Goal: Transaction & Acquisition: Purchase product/service

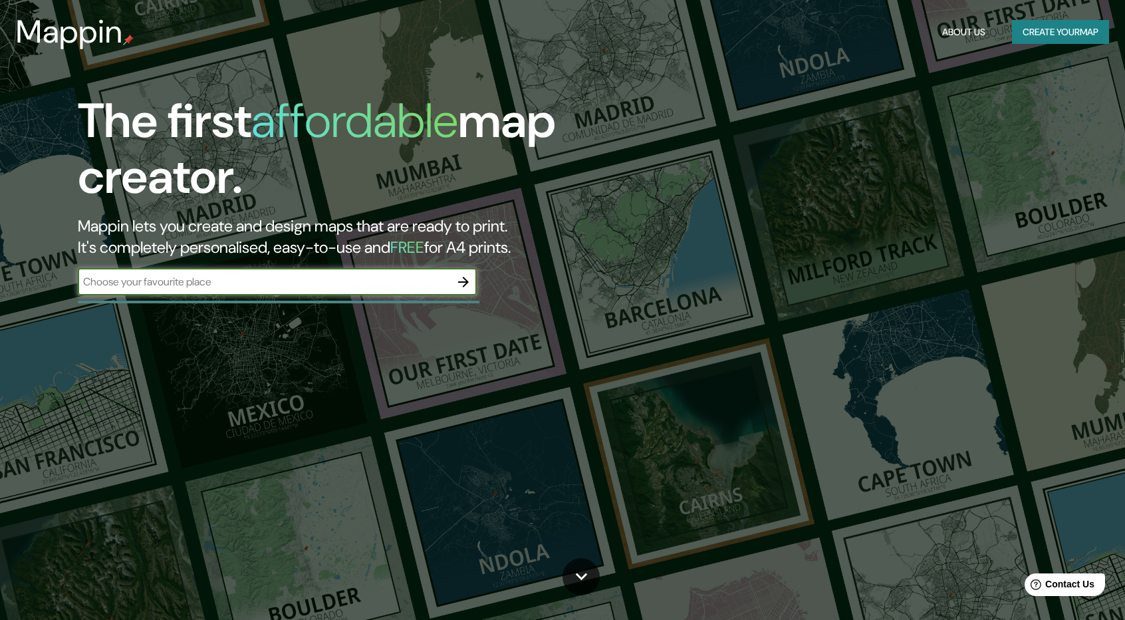
click at [221, 272] on div "​" at bounding box center [277, 282] width 399 height 27
click at [222, 279] on input "text" at bounding box center [264, 281] width 372 height 15
type input "khor khwair"
click at [463, 285] on icon "button" at bounding box center [463, 282] width 16 height 16
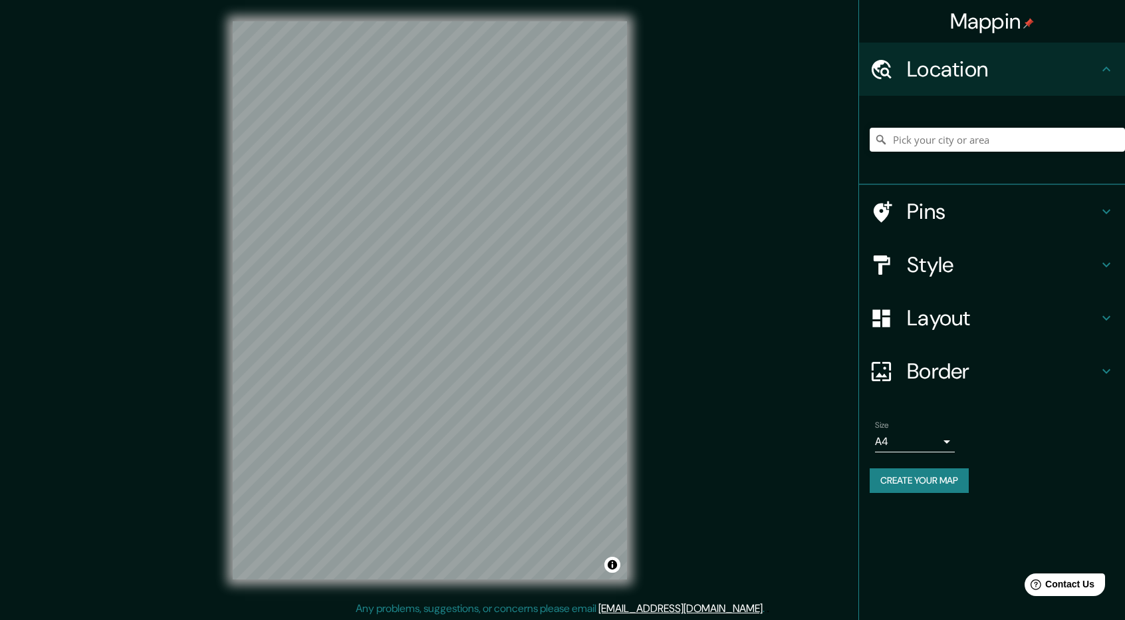
click at [215, 360] on div "© Mapbox © OpenStreetMap Improve this map" at bounding box center [429, 300] width 437 height 600
click at [1001, 259] on h4 "Style" at bounding box center [1002, 264] width 191 height 27
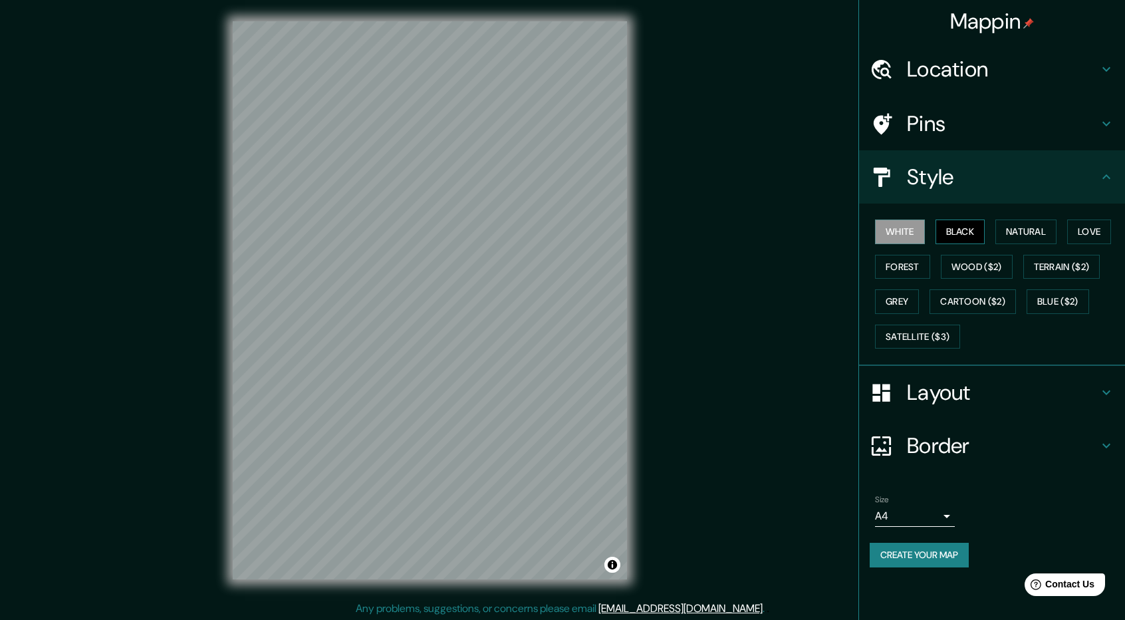
click at [959, 229] on button "Black" at bounding box center [960, 231] width 50 height 25
click at [1052, 242] on button "Natural" at bounding box center [1025, 231] width 61 height 25
click at [1102, 237] on button "Love" at bounding box center [1089, 231] width 44 height 25
click at [911, 272] on button "Forest" at bounding box center [902, 267] width 55 height 25
click at [967, 268] on button "Wood ($2)" at bounding box center [977, 267] width 72 height 25
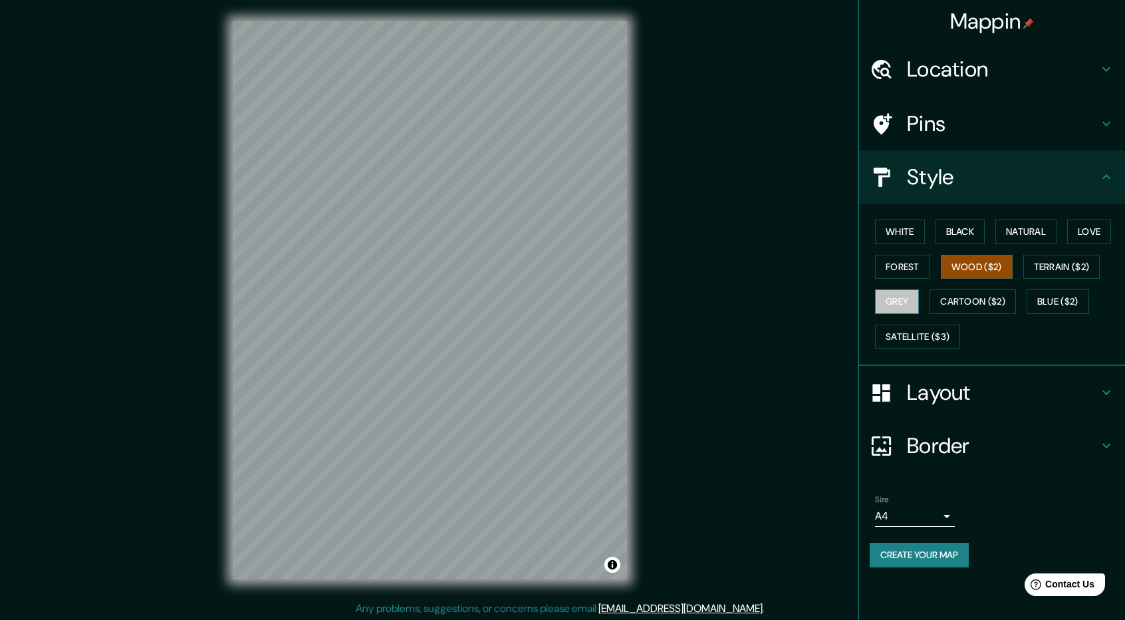
click at [902, 306] on button "Grey" at bounding box center [897, 301] width 44 height 25
click at [1007, 306] on button "Cartoon ($2)" at bounding box center [972, 301] width 86 height 25
click at [959, 231] on button "Black" at bounding box center [960, 231] width 50 height 25
click at [925, 233] on div "White Black Natural Love Forest Wood ($2) Terrain ($2) Grey Cartoon ($2) Blue (…" at bounding box center [997, 284] width 255 height 140
click at [918, 233] on button "White" at bounding box center [900, 231] width 50 height 25
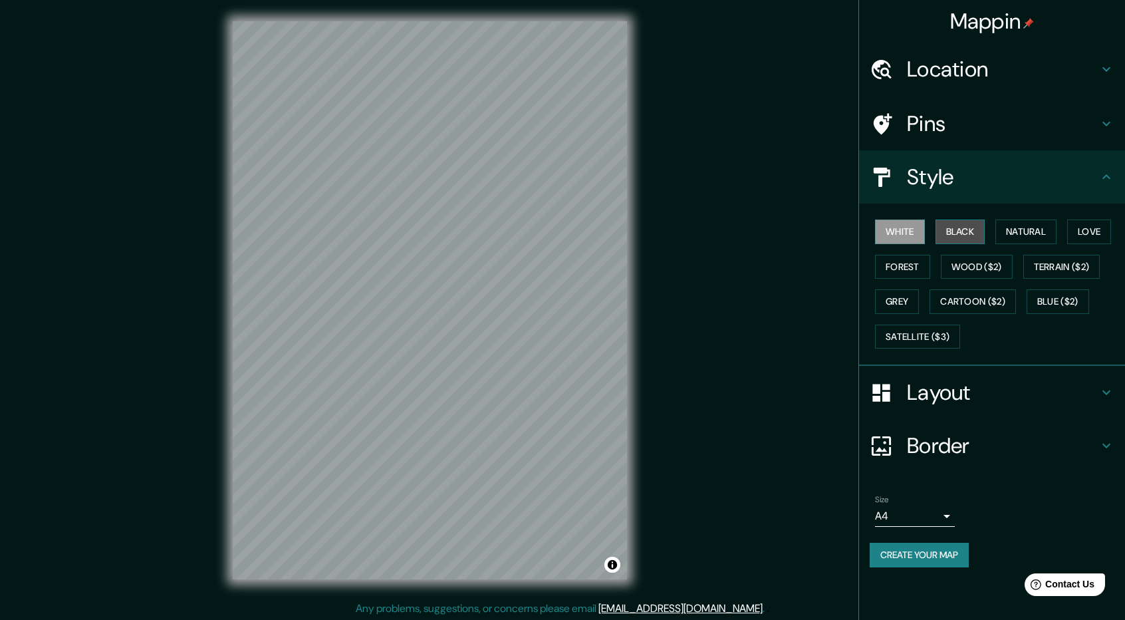
click at [971, 225] on button "Black" at bounding box center [960, 231] width 50 height 25
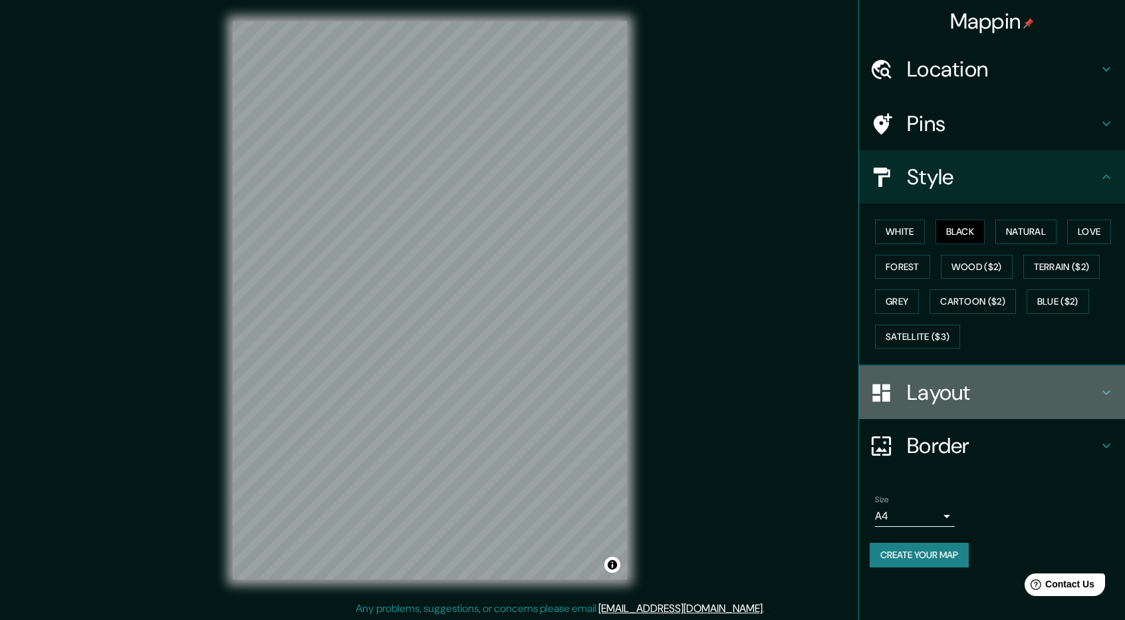
click at [986, 384] on h4 "Layout" at bounding box center [1002, 392] width 191 height 27
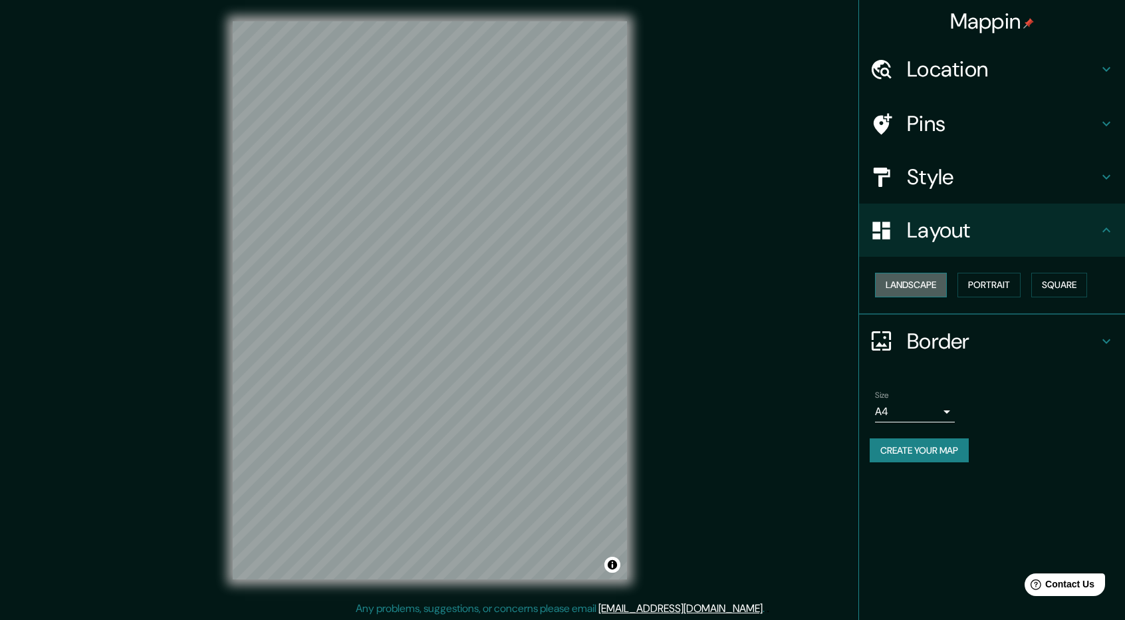
click at [915, 283] on button "Landscape" at bounding box center [911, 285] width 72 height 25
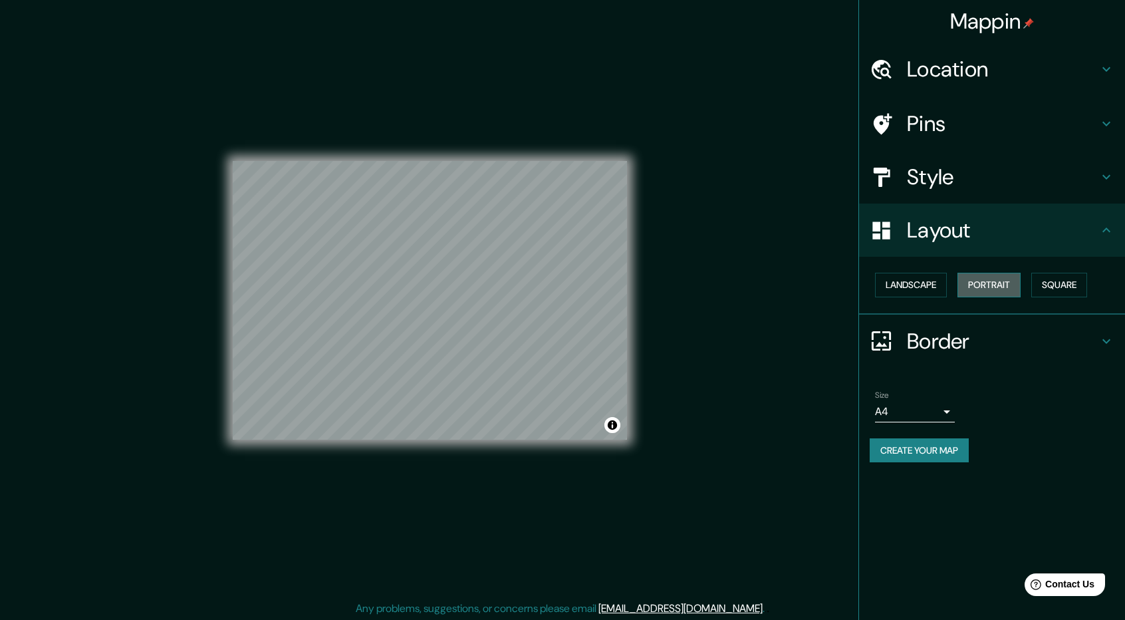
click at [968, 277] on button "Portrait" at bounding box center [988, 285] width 63 height 25
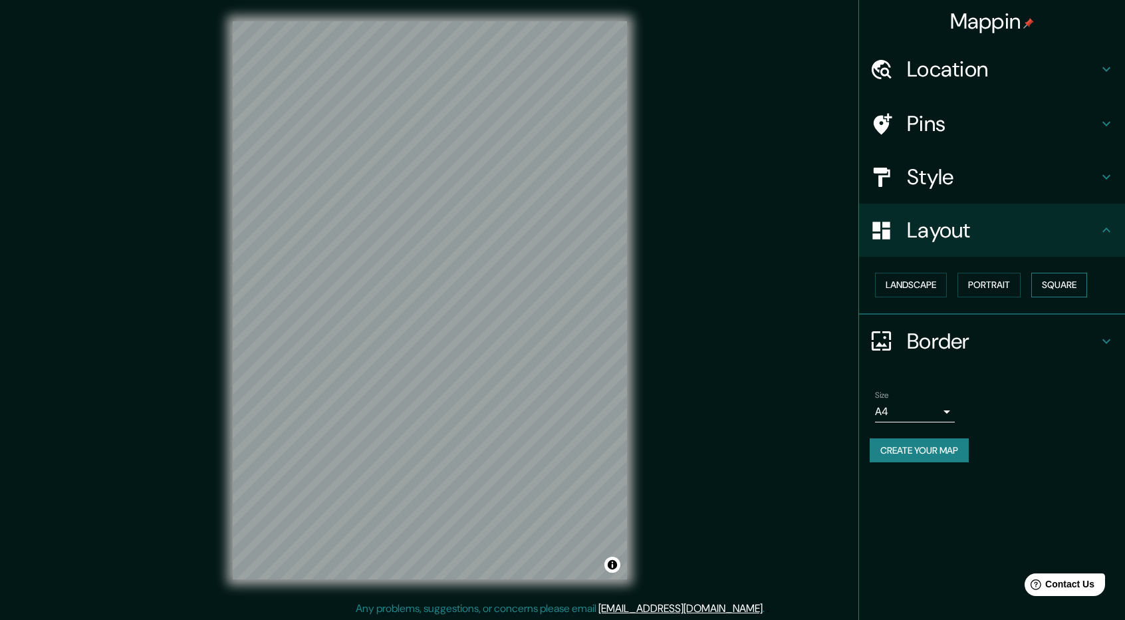
click at [1049, 289] on button "Square" at bounding box center [1059, 285] width 56 height 25
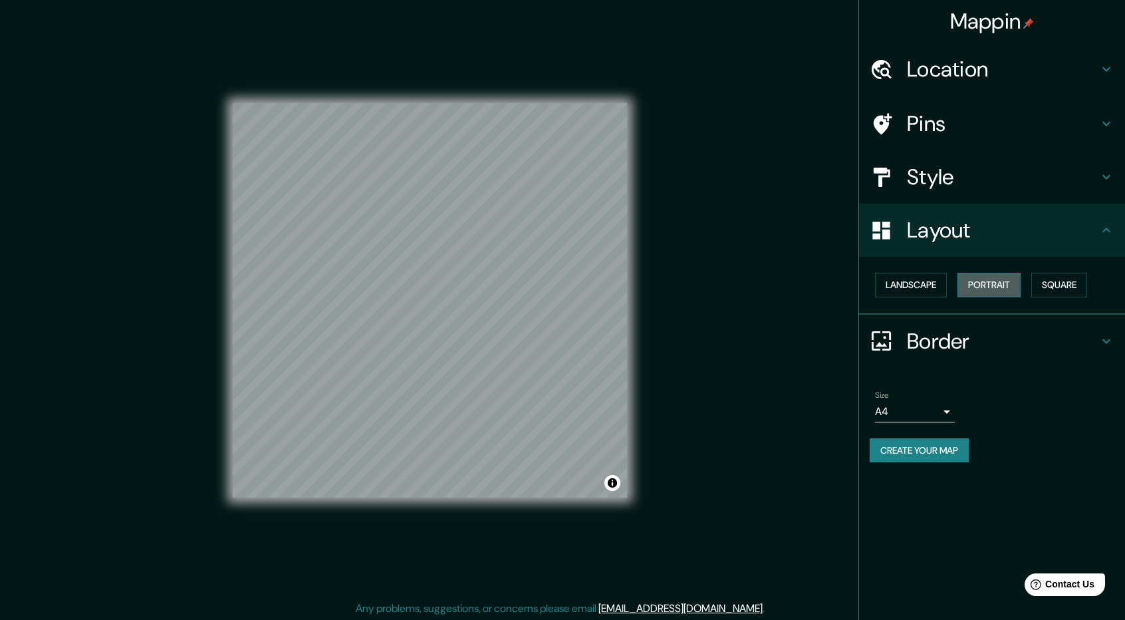
click at [987, 295] on button "Portrait" at bounding box center [988, 285] width 63 height 25
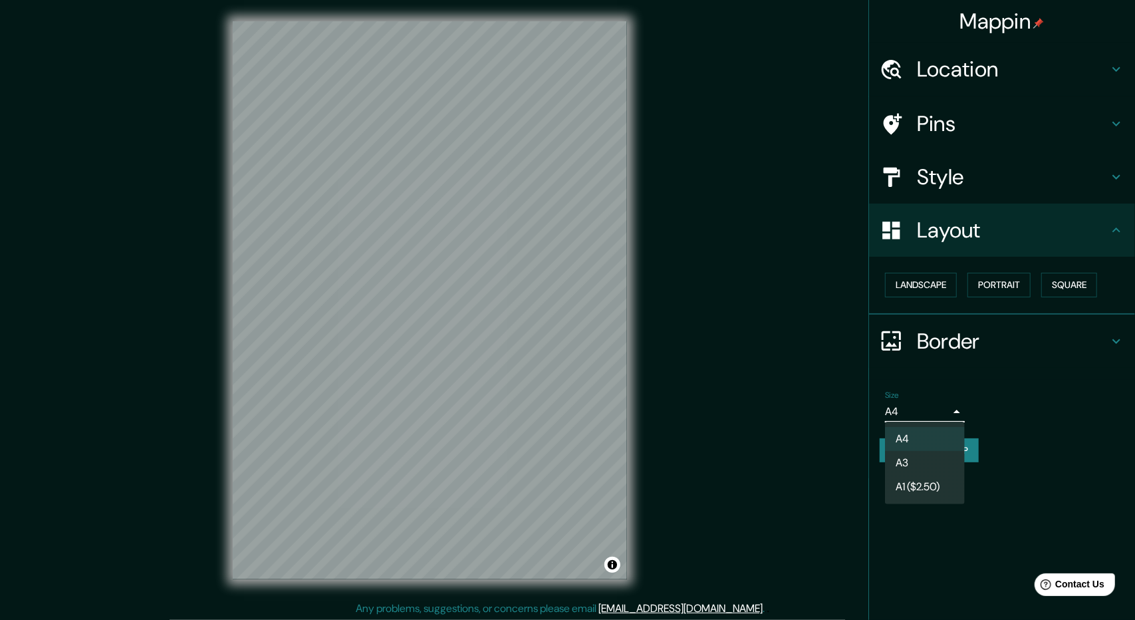
click at [915, 408] on body "Mappin Location Pins Style Layout Landscape Portrait Square Border Choose a bor…" at bounding box center [567, 310] width 1135 height 620
click at [936, 457] on li "A3" at bounding box center [925, 463] width 80 height 24
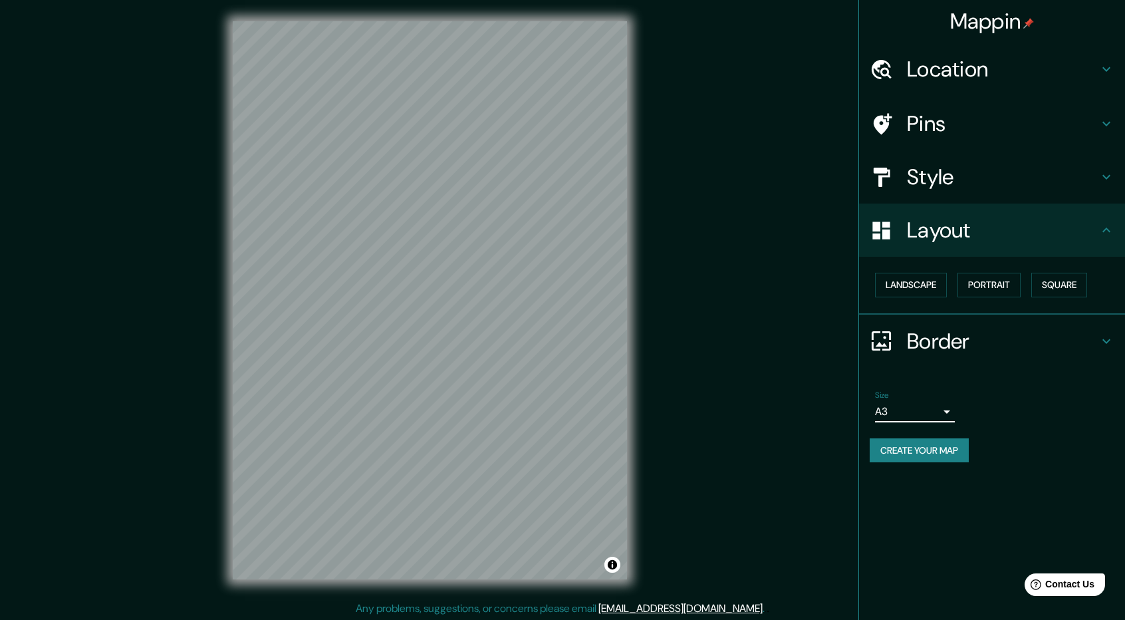
click at [945, 400] on body "Mappin Location Pins Style Layout Landscape Portrait Square Border Choose a bor…" at bounding box center [562, 310] width 1125 height 620
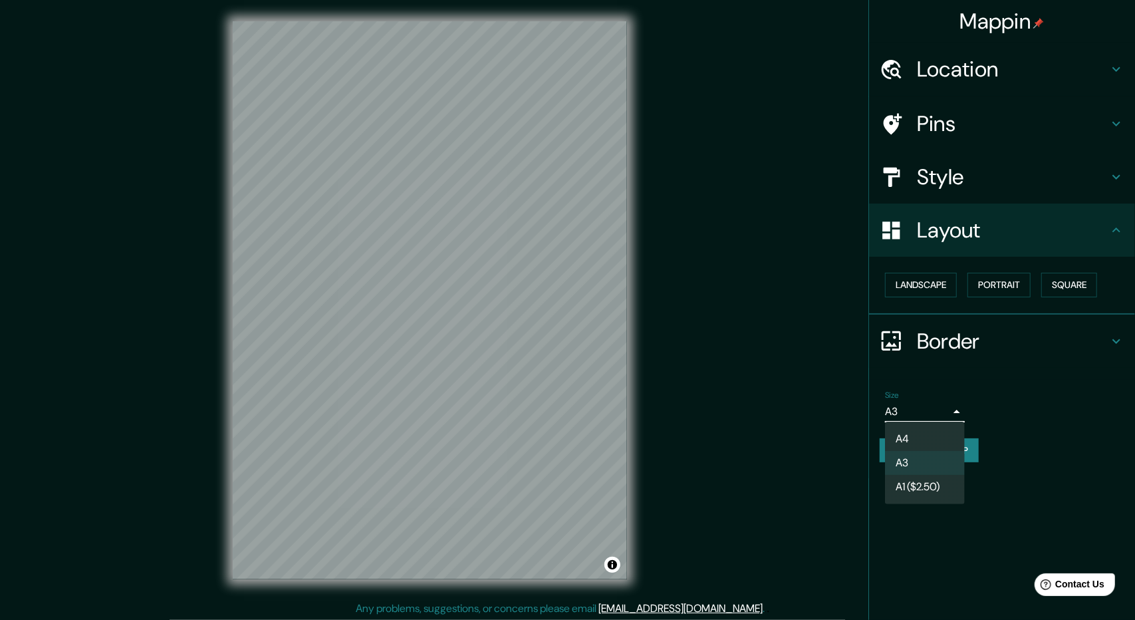
click at [1006, 283] on div at bounding box center [567, 310] width 1135 height 620
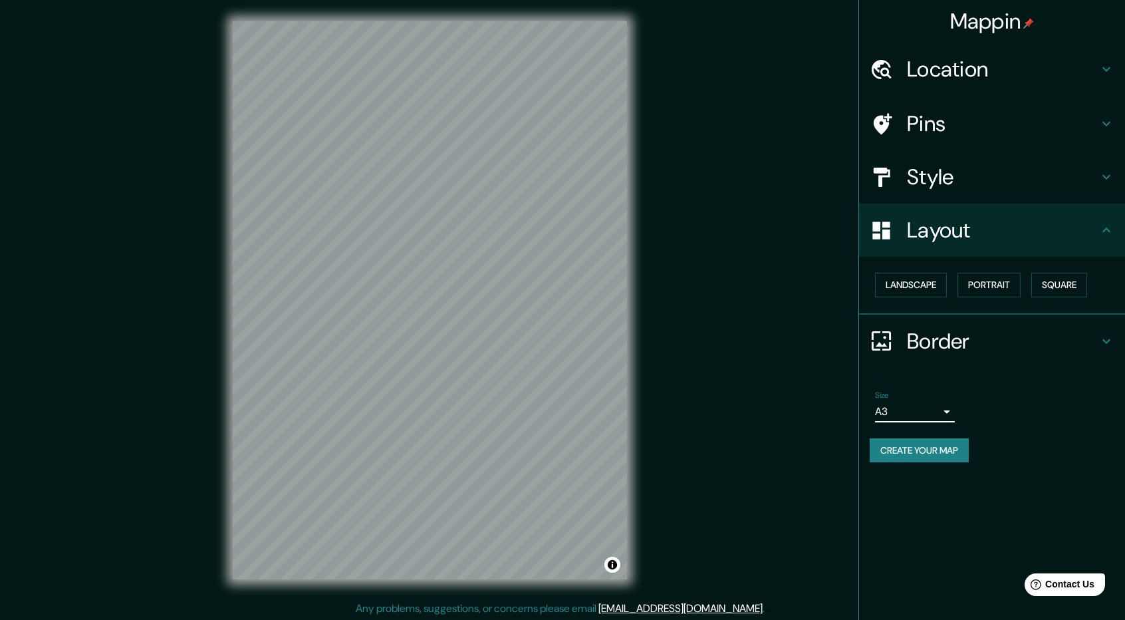
click at [963, 345] on h4 "Border" at bounding box center [1002, 341] width 191 height 27
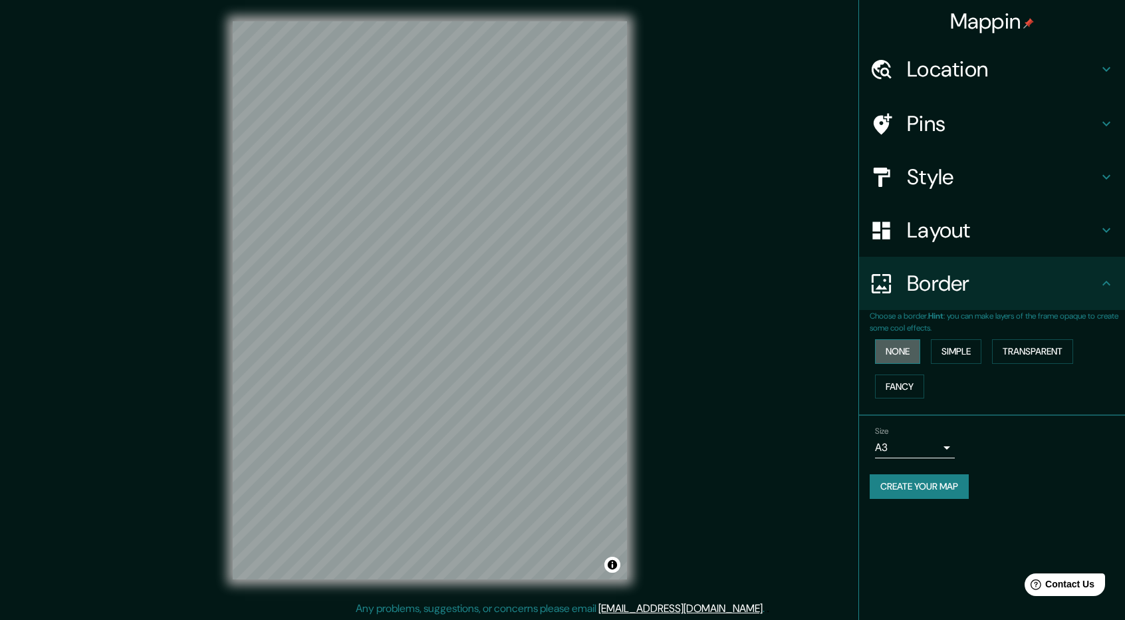
click at [906, 348] on button "None" at bounding box center [897, 351] width 45 height 25
click at [904, 372] on div "None Simple Transparent Fancy" at bounding box center [997, 369] width 255 height 70
click at [887, 389] on button "Fancy" at bounding box center [899, 386] width 49 height 25
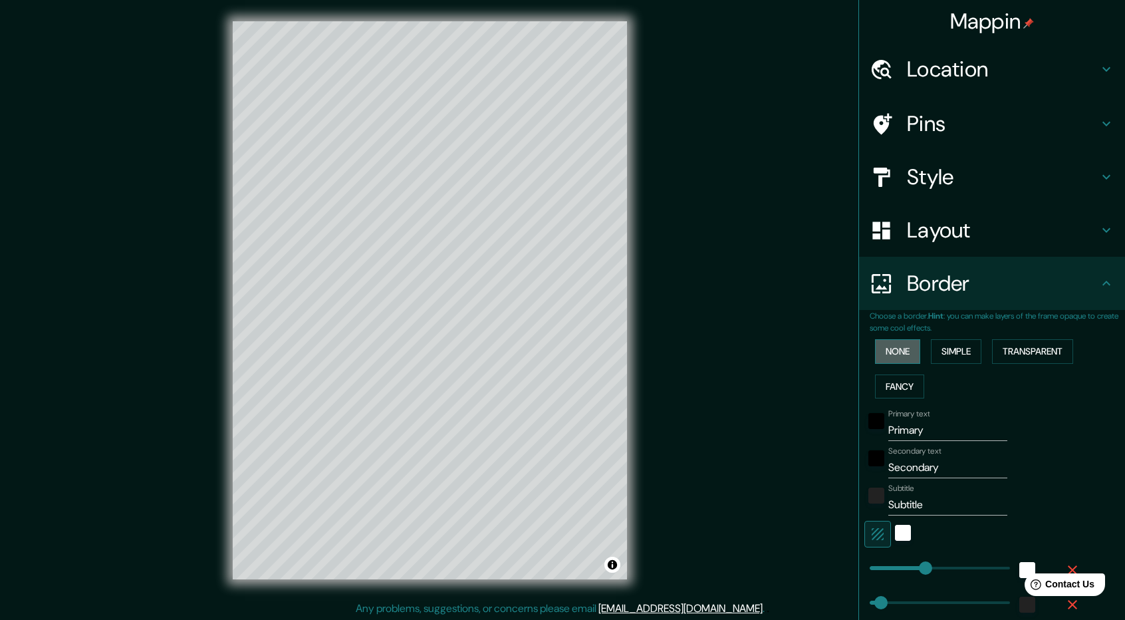
click at [902, 350] on button "None" at bounding box center [897, 351] width 45 height 25
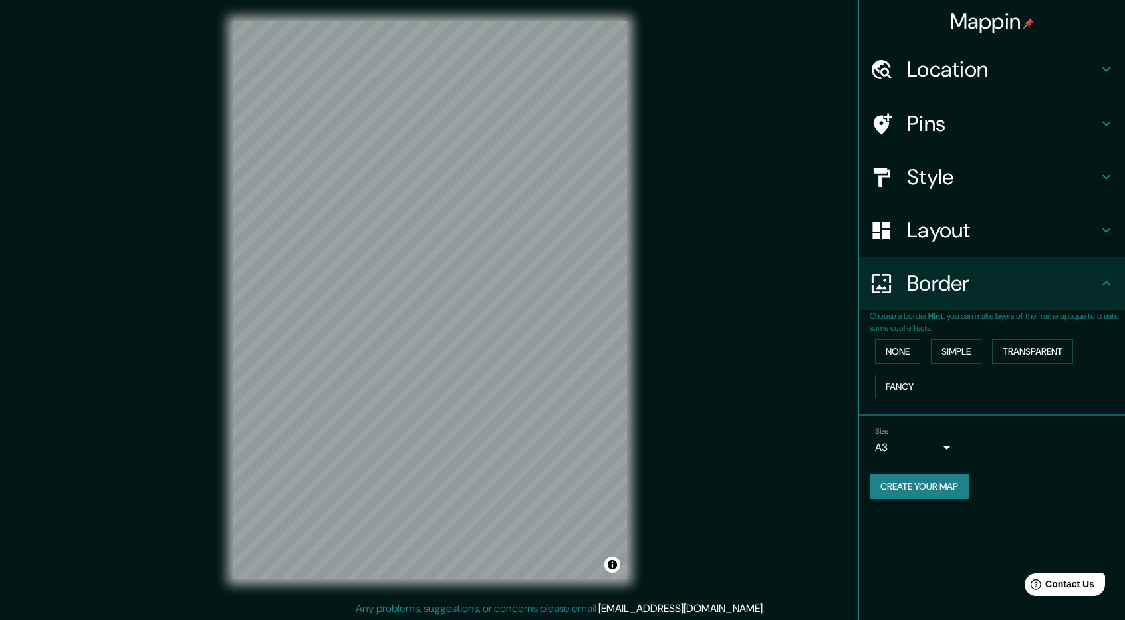
click at [972, 77] on h4 "Location" at bounding box center [1002, 69] width 191 height 27
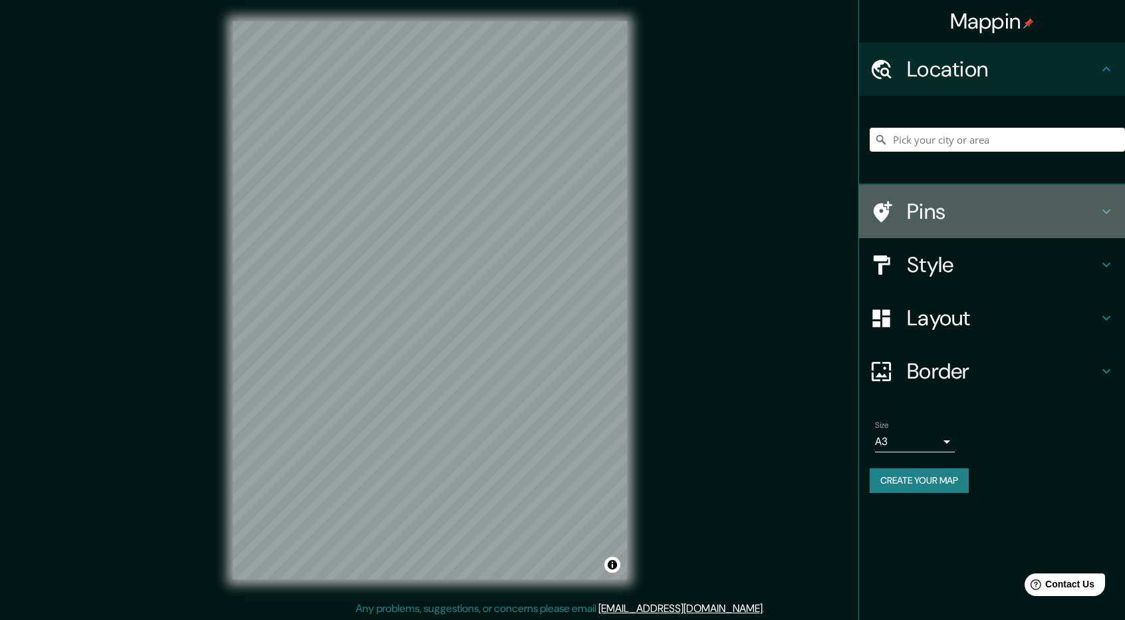
click at [959, 236] on div "Pins" at bounding box center [992, 211] width 266 height 53
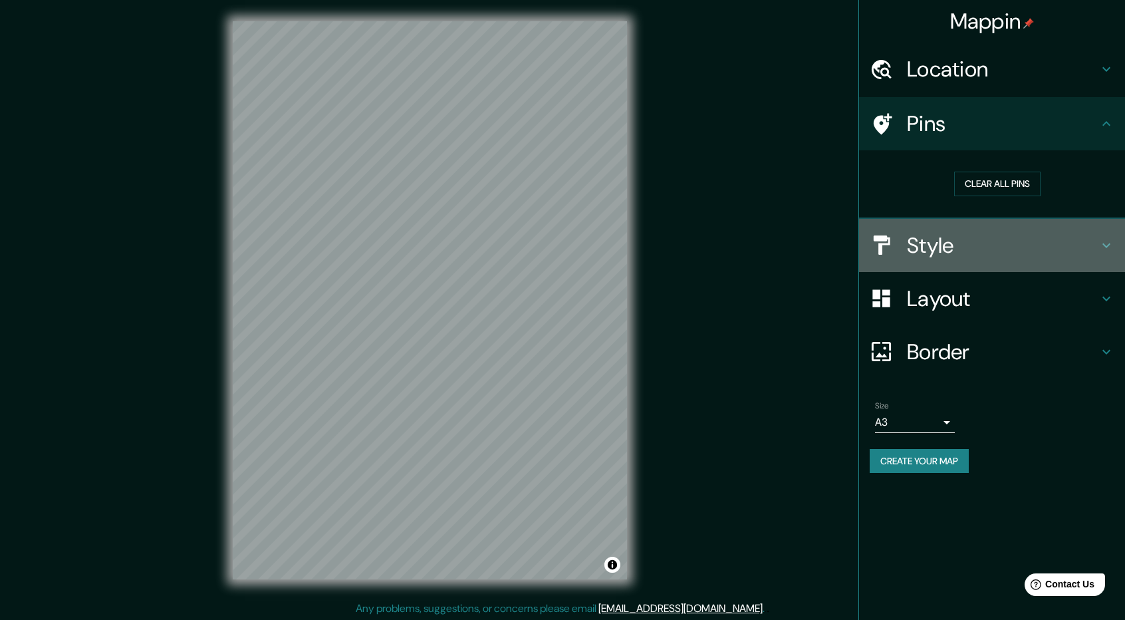
click at [969, 226] on div "Style" at bounding box center [992, 245] width 266 height 53
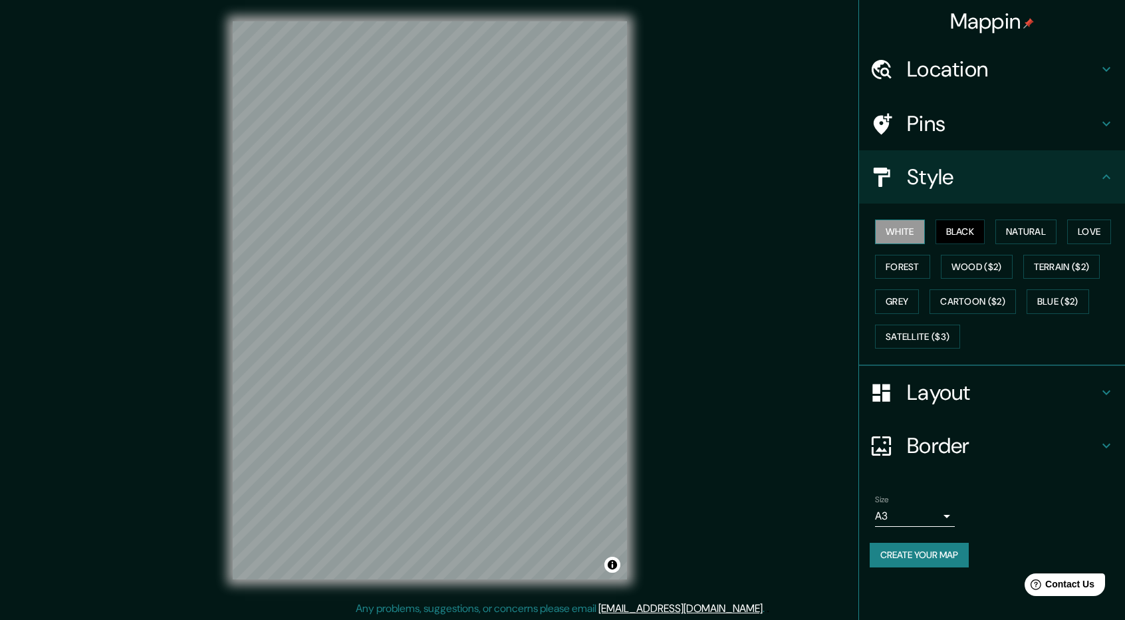
click at [919, 230] on button "White" at bounding box center [900, 231] width 50 height 25
click at [953, 227] on button "Black" at bounding box center [960, 231] width 50 height 25
click at [928, 543] on button "Create your map" at bounding box center [919, 555] width 99 height 25
click at [948, 552] on button "Create your map" at bounding box center [919, 555] width 99 height 25
click at [120, 251] on div "Mappin Location Pins Style White Black Natural Love Forest Wood ($2) Terrain ($…" at bounding box center [562, 311] width 1125 height 622
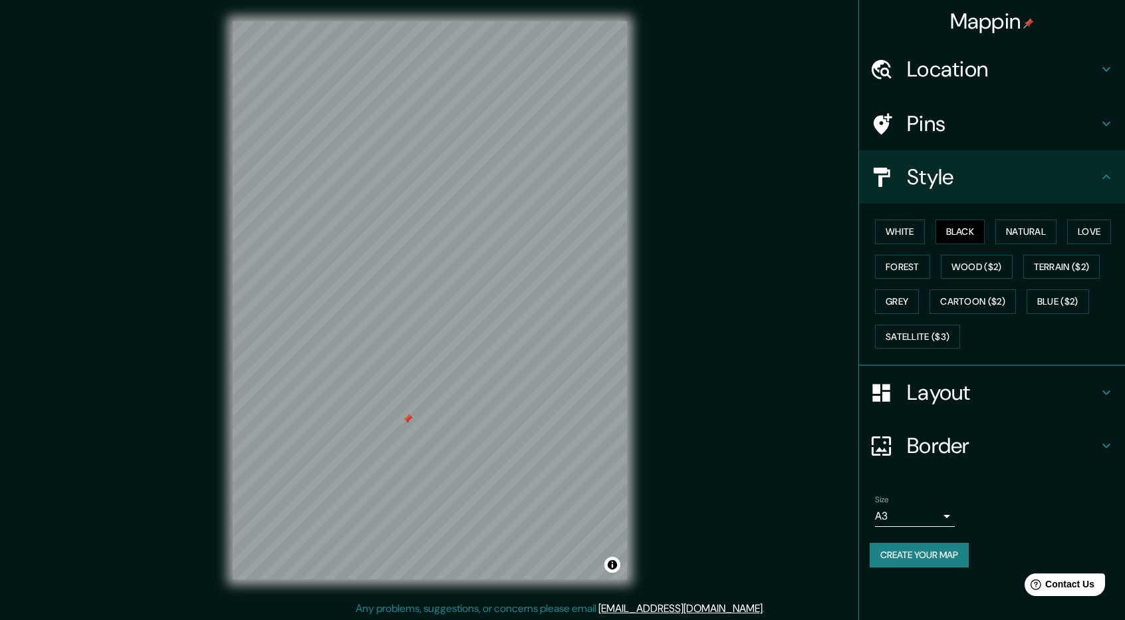
click at [941, 548] on button "Create your map" at bounding box center [919, 555] width 99 height 25
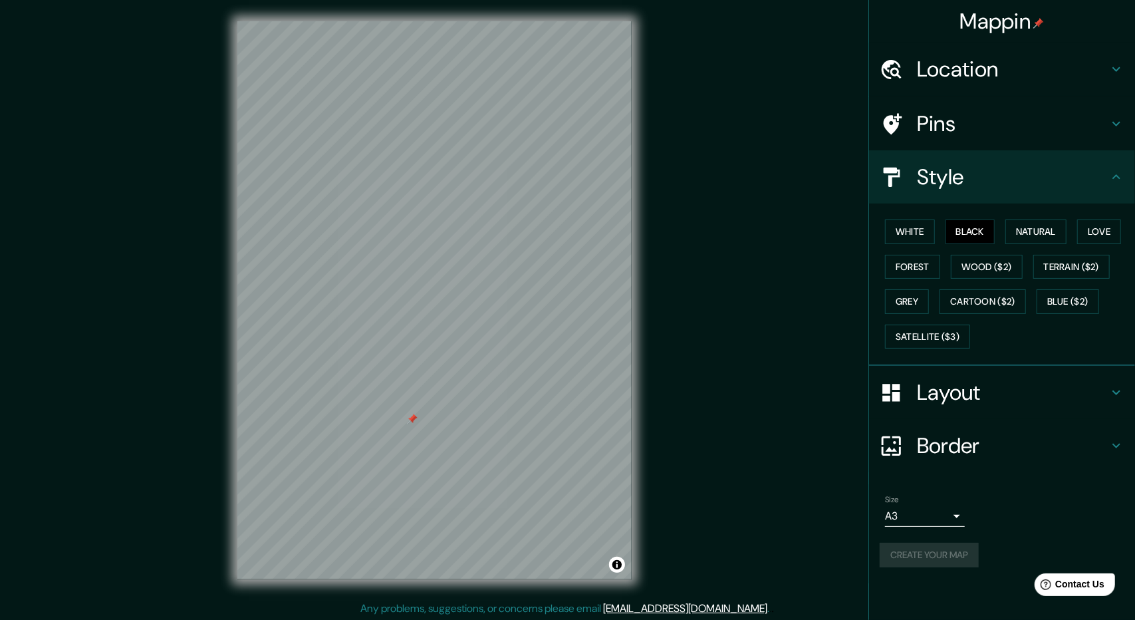
click at [927, 513] on body "Mappin Location Pins Style White Black Natural Love Forest Wood ($2) Terrain ($…" at bounding box center [567, 310] width 1135 height 620
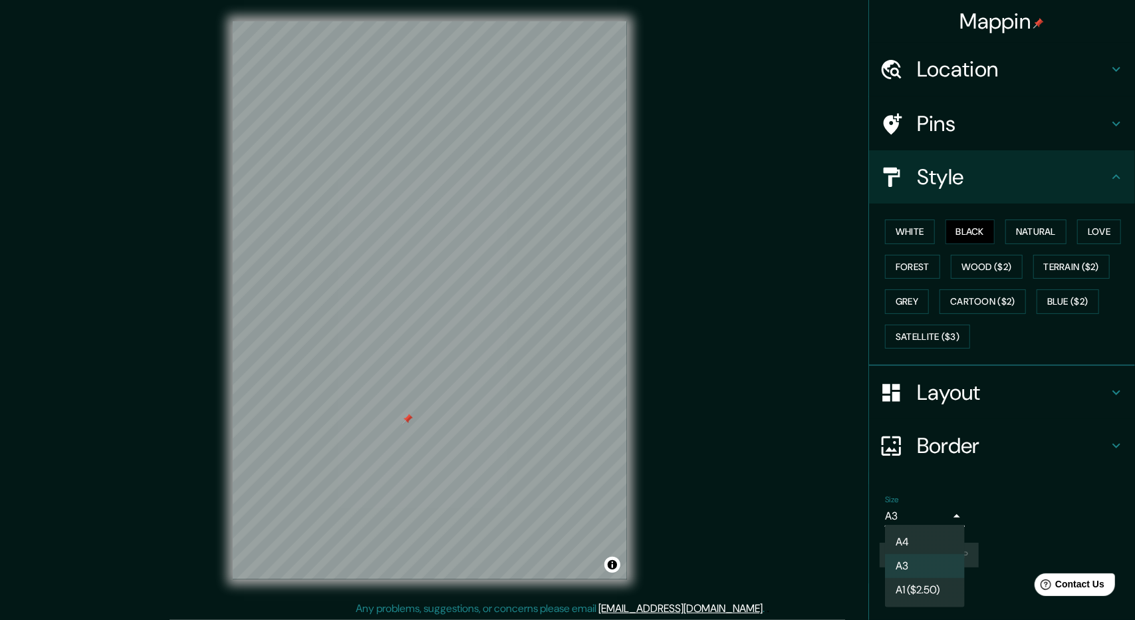
click at [938, 550] on li "A4" at bounding box center [925, 542] width 80 height 24
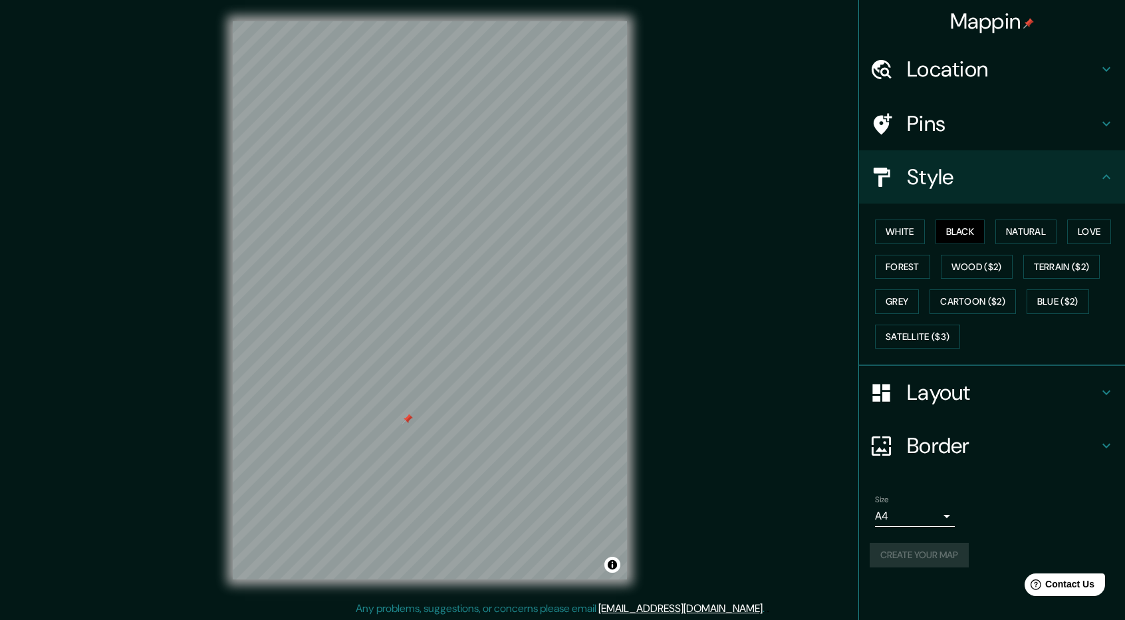
click at [1023, 512] on div "Size A4 single" at bounding box center [992, 510] width 245 height 43
click at [907, 564] on div "Create your map" at bounding box center [992, 555] width 245 height 25
click at [1052, 68] on h4 "Location" at bounding box center [1002, 69] width 191 height 27
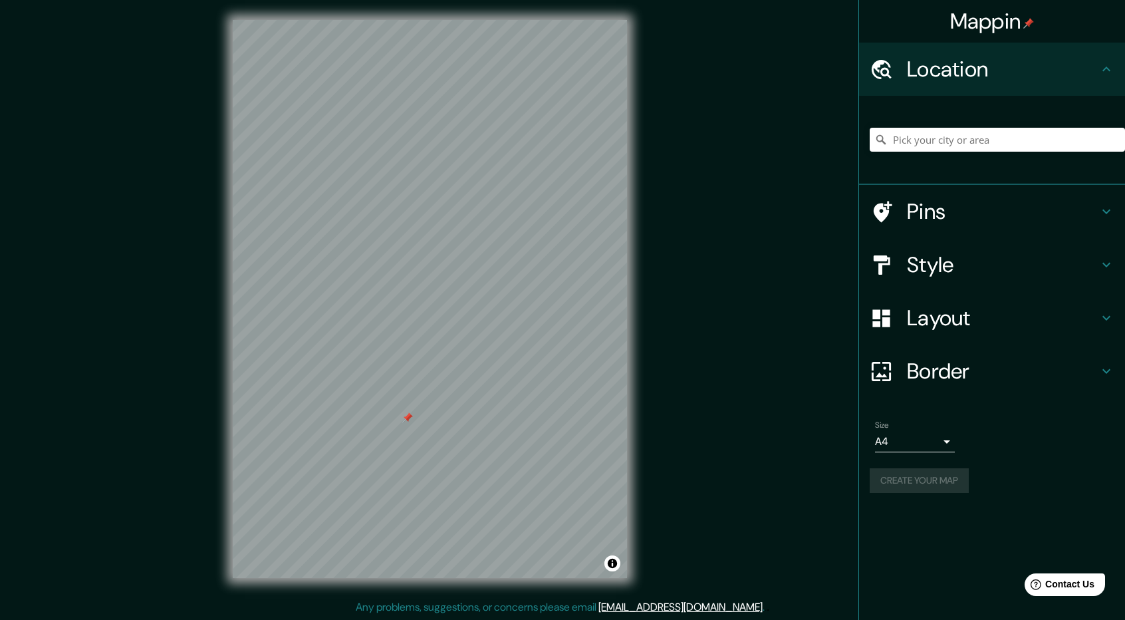
click at [906, 471] on div "Size A4 single Create your map" at bounding box center [992, 459] width 245 height 88
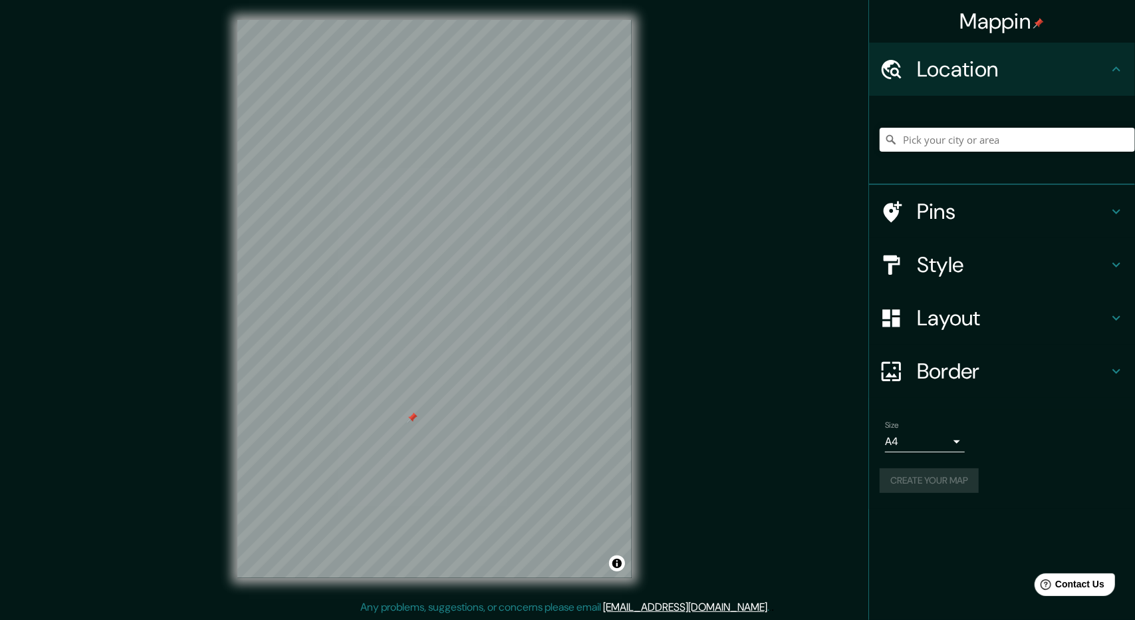
click at [906, 450] on body "Mappin Location Pins Style Layout Border Choose a border. Hint : you can make l…" at bounding box center [567, 309] width 1135 height 620
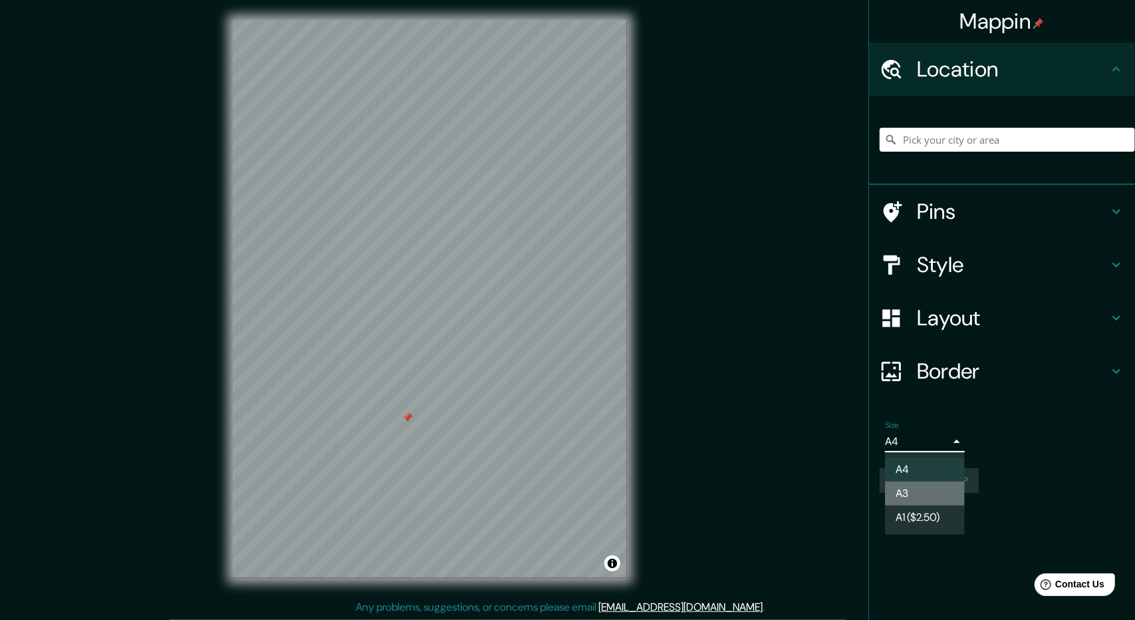
click at [916, 481] on li "A3" at bounding box center [925, 493] width 80 height 24
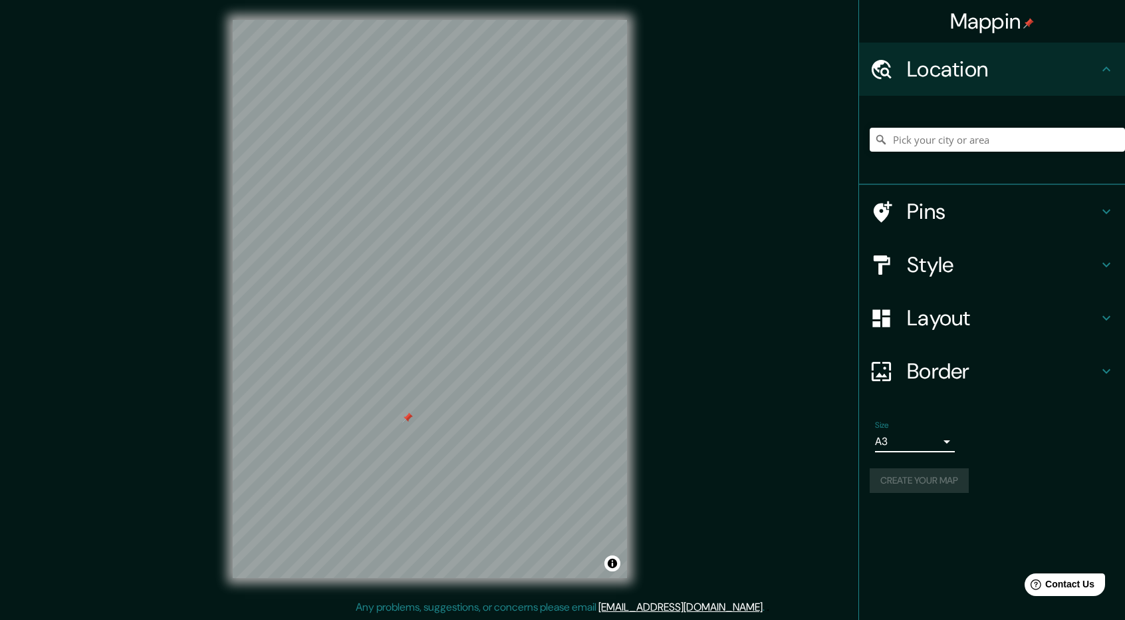
click at [931, 441] on body "Mappin Location Pins Style Layout Border Choose a border. Hint : you can make l…" at bounding box center [562, 309] width 1125 height 620
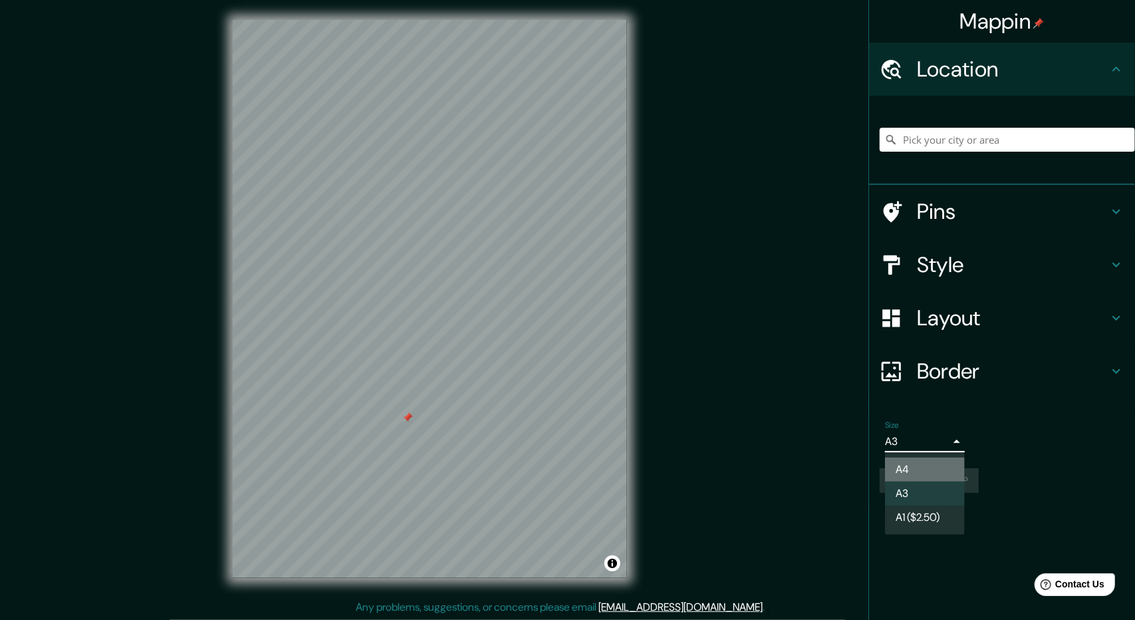
click at [915, 467] on li "A4" at bounding box center [925, 469] width 80 height 24
type input "single"
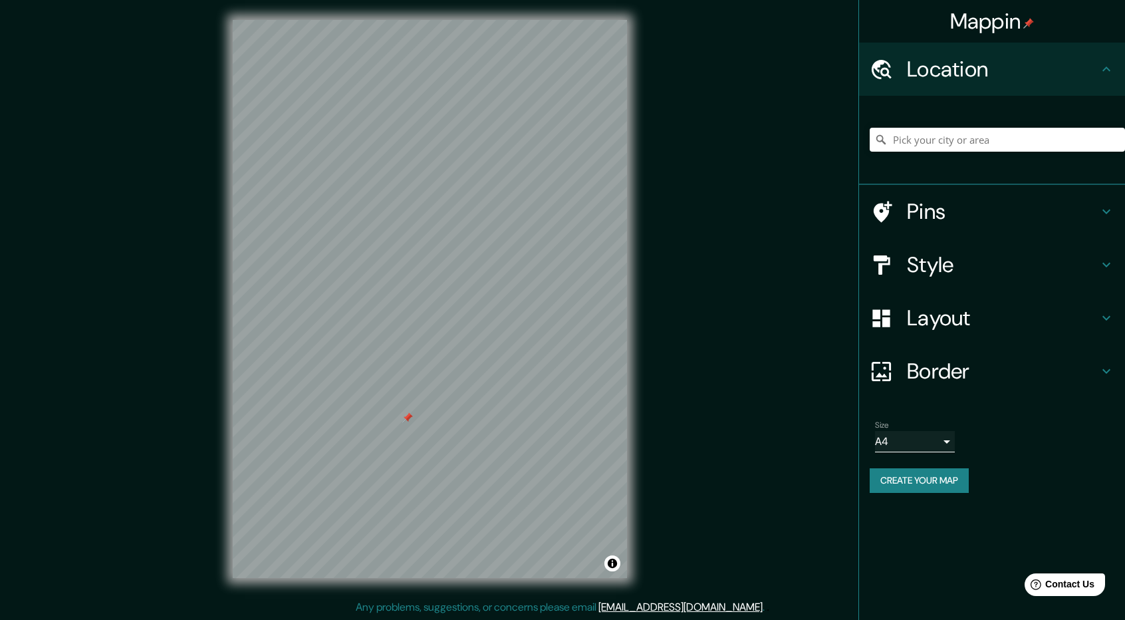
click at [402, 421] on div at bounding box center [407, 417] width 11 height 11
click at [720, 395] on div "Mappin Location Pins Style Layout Border Choose a border. Hint : you can make l…" at bounding box center [562, 310] width 1125 height 622
click at [951, 484] on button "Create your map" at bounding box center [919, 480] width 99 height 25
click at [699, 179] on div "Mappin Location Pins Style Layout Border Choose a border. Hint : you can make l…" at bounding box center [562, 310] width 1125 height 622
click at [714, 416] on div "Mappin Location Pins Style Layout Border Choose a border. Hint : you can make l…" at bounding box center [562, 310] width 1125 height 622
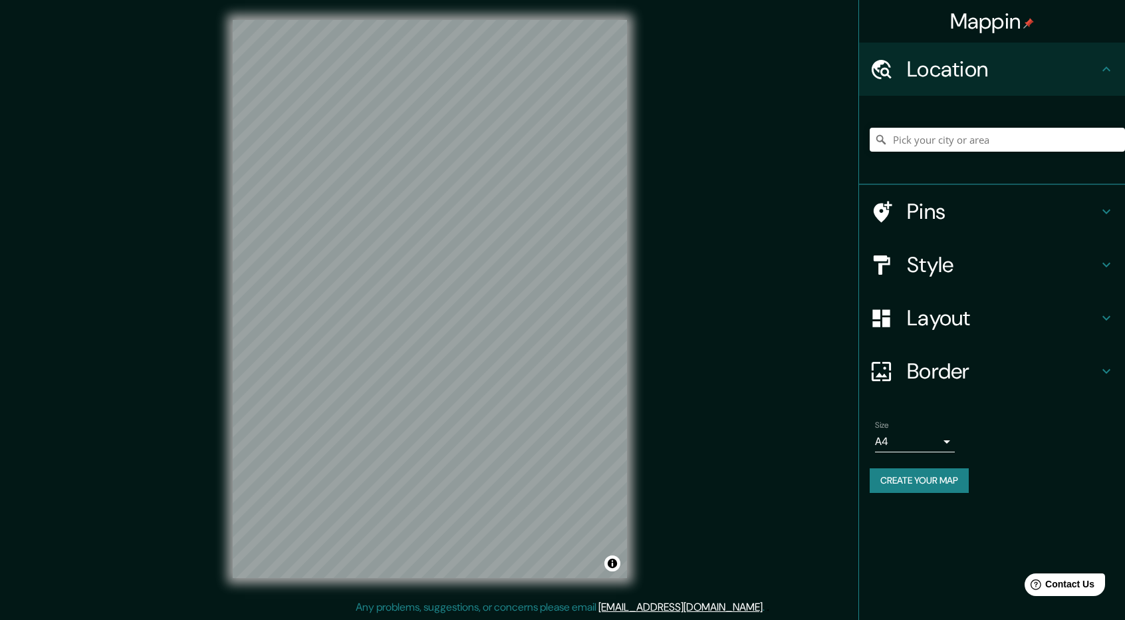
click at [1081, 269] on h4 "Style" at bounding box center [1002, 264] width 191 height 27
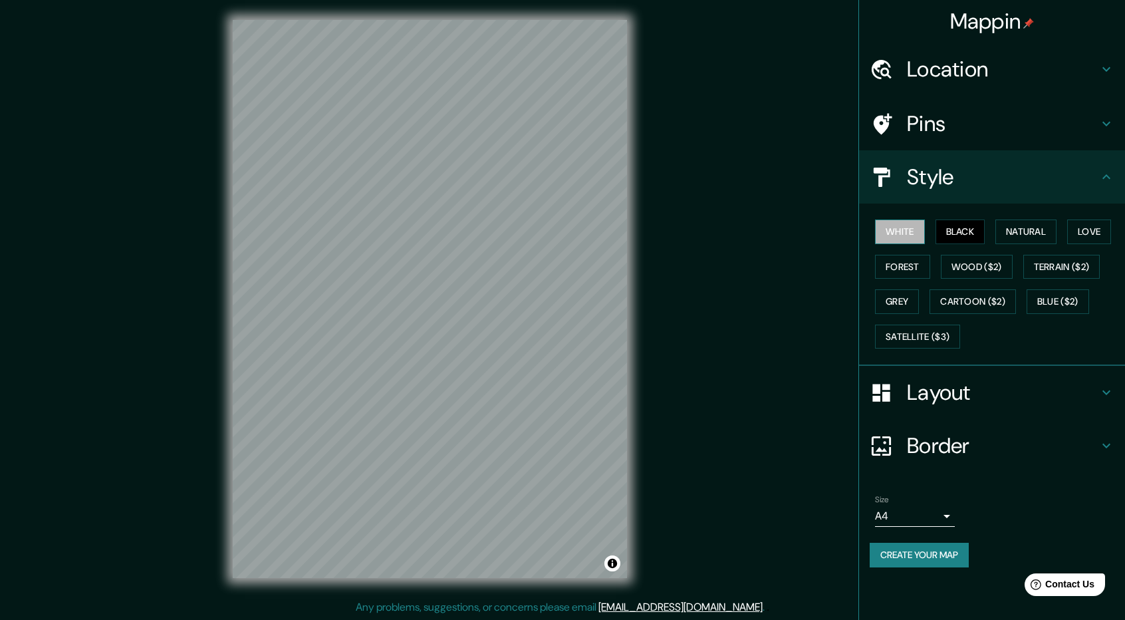
click at [908, 226] on button "White" at bounding box center [900, 231] width 50 height 25
click at [951, 229] on button "Black" at bounding box center [960, 231] width 50 height 25
click at [901, 231] on button "White" at bounding box center [900, 231] width 50 height 25
click at [701, 171] on div "Mappin Location Pins Style White Black Natural Love Forest Wood ($2) Terrain ($…" at bounding box center [562, 310] width 1125 height 622
click at [916, 559] on button "Create your map" at bounding box center [919, 555] width 99 height 25
